Goal: Communication & Community: Answer question/provide support

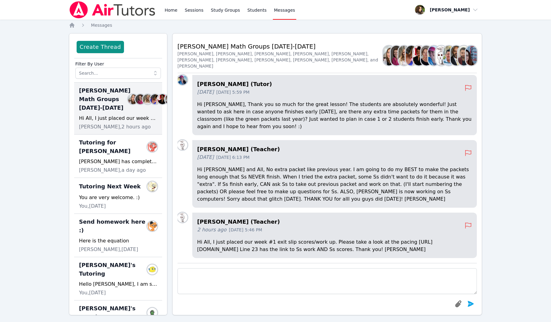
click at [143, 5] on img at bounding box center [112, 9] width 87 height 17
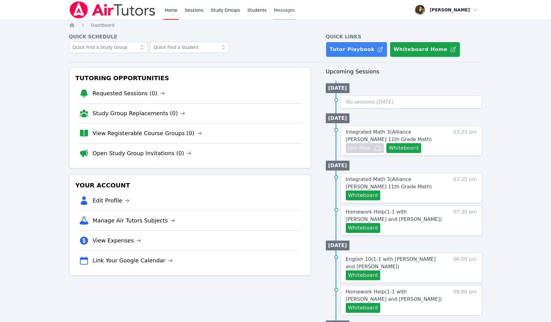
click at [275, 12] on span "Messages" at bounding box center [284, 10] width 21 height 6
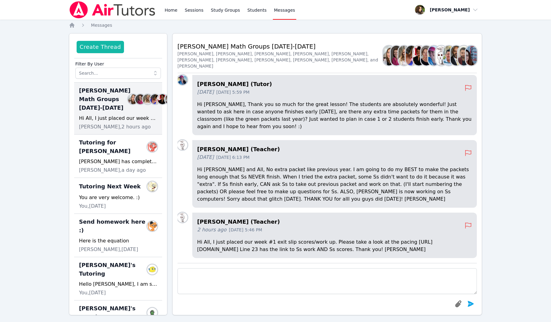
click at [104, 47] on button "Create Thread" at bounding box center [100, 47] width 47 height 12
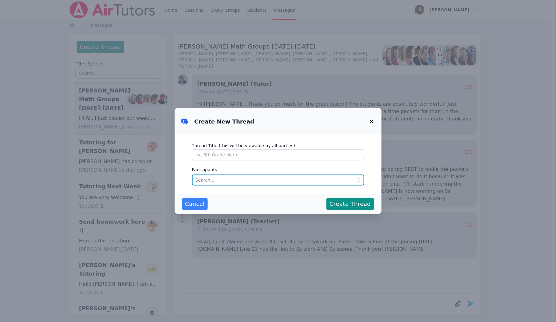
click at [211, 177] on input "text" at bounding box center [278, 180] width 172 height 11
type input "j"
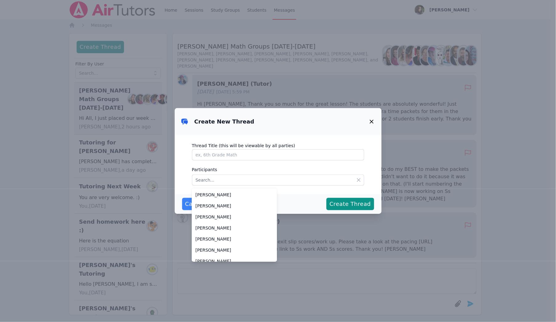
click at [373, 119] on icon "button" at bounding box center [371, 121] width 7 height 7
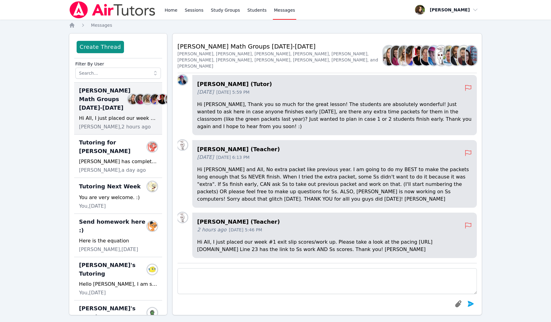
click at [231, 218] on h4 "[PERSON_NAME] (Teacher)" at bounding box center [330, 222] width 267 height 9
click at [216, 218] on h4 "[PERSON_NAME] (Teacher)" at bounding box center [330, 222] width 267 height 9
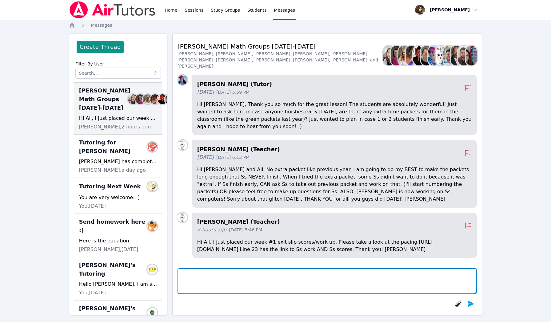
click at [337, 277] on textarea at bounding box center [326, 281] width 299 height 26
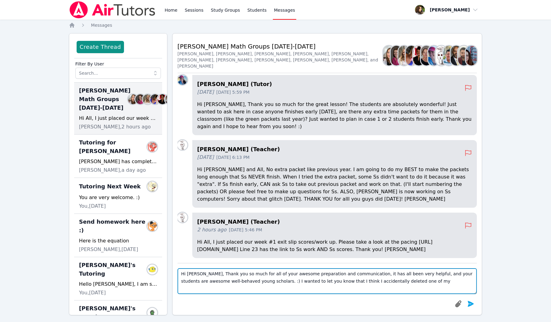
drag, startPoint x: 364, startPoint y: 281, endPoint x: 233, endPoint y: 282, distance: 131.0
click at [233, 282] on textarea "Hi Joyce, Thank you so much for all of your awesome preparation and communicati…" at bounding box center [326, 281] width 299 height 26
type textarea "Hi Joyce, Thank you so much for all of your awesome preparation and communicati…"
click at [271, 279] on textarea "Hi Joyce, Thank you so much for all of your awesome preparation and communicati…" at bounding box center [326, 281] width 299 height 26
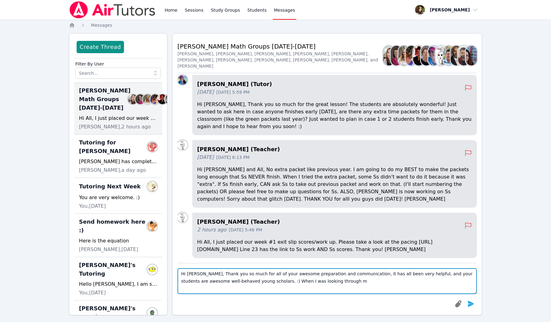
click at [271, 279] on textarea "Hi Joyce, Thank you so much for all of your awesome preparation and communicati…" at bounding box center [326, 281] width 299 height 26
